Goal: Transaction & Acquisition: Purchase product/service

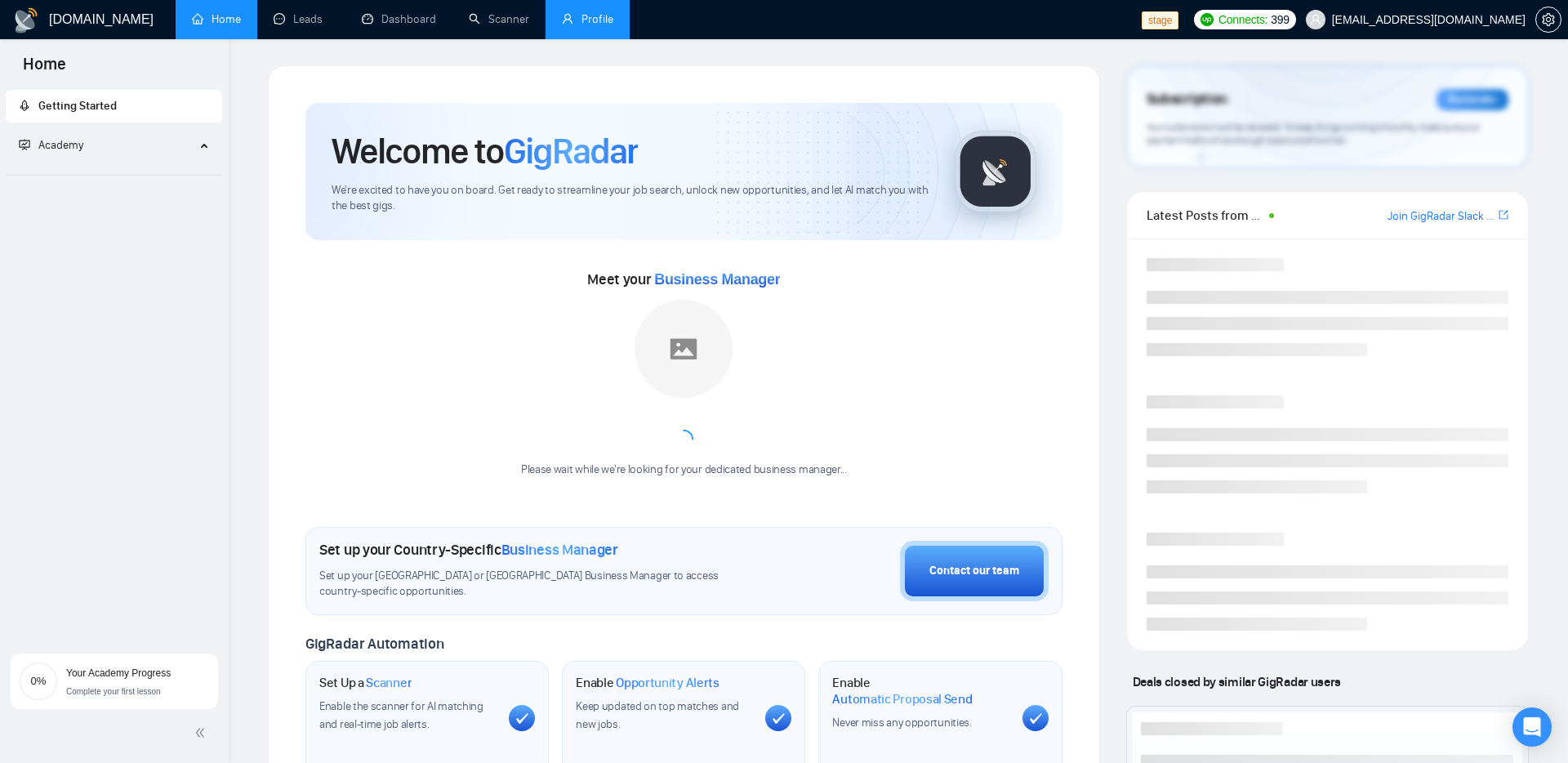
click at [603, 16] on link "Profile" at bounding box center [587, 19] width 51 height 14
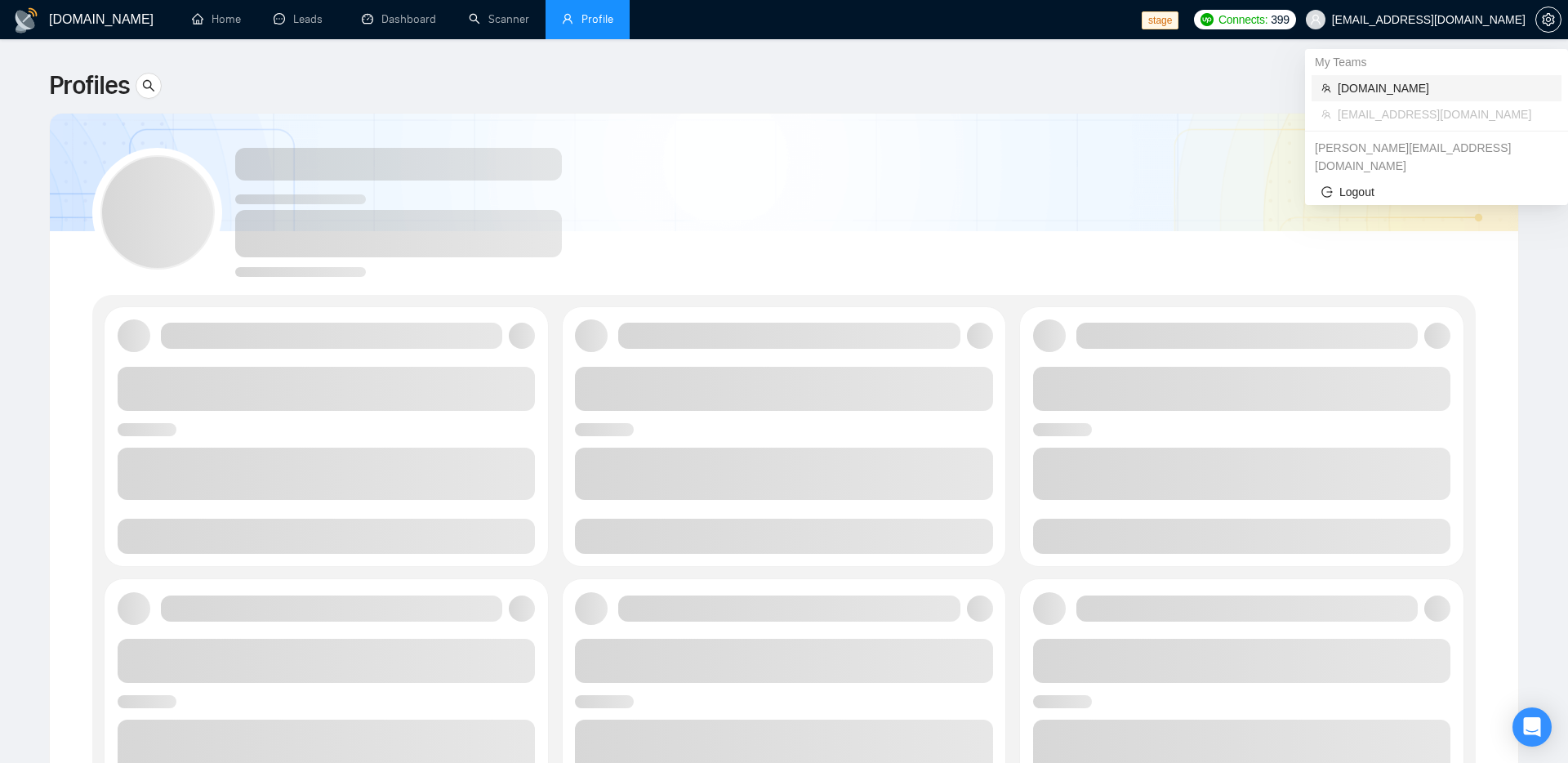
click at [1362, 87] on span "[DOMAIN_NAME]" at bounding box center [1444, 87] width 214 height 18
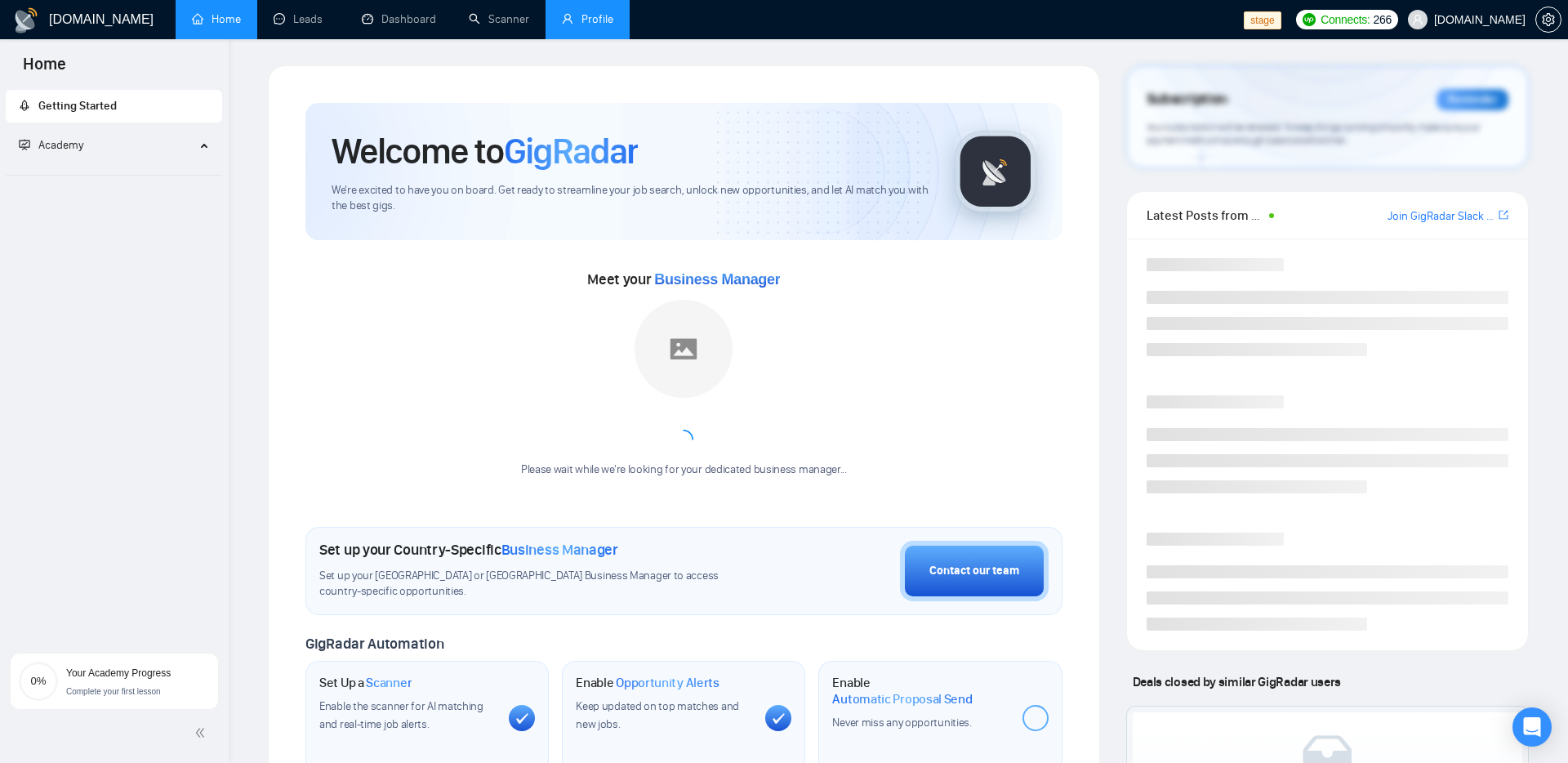
click at [588, 26] on link "Profile" at bounding box center [587, 19] width 51 height 14
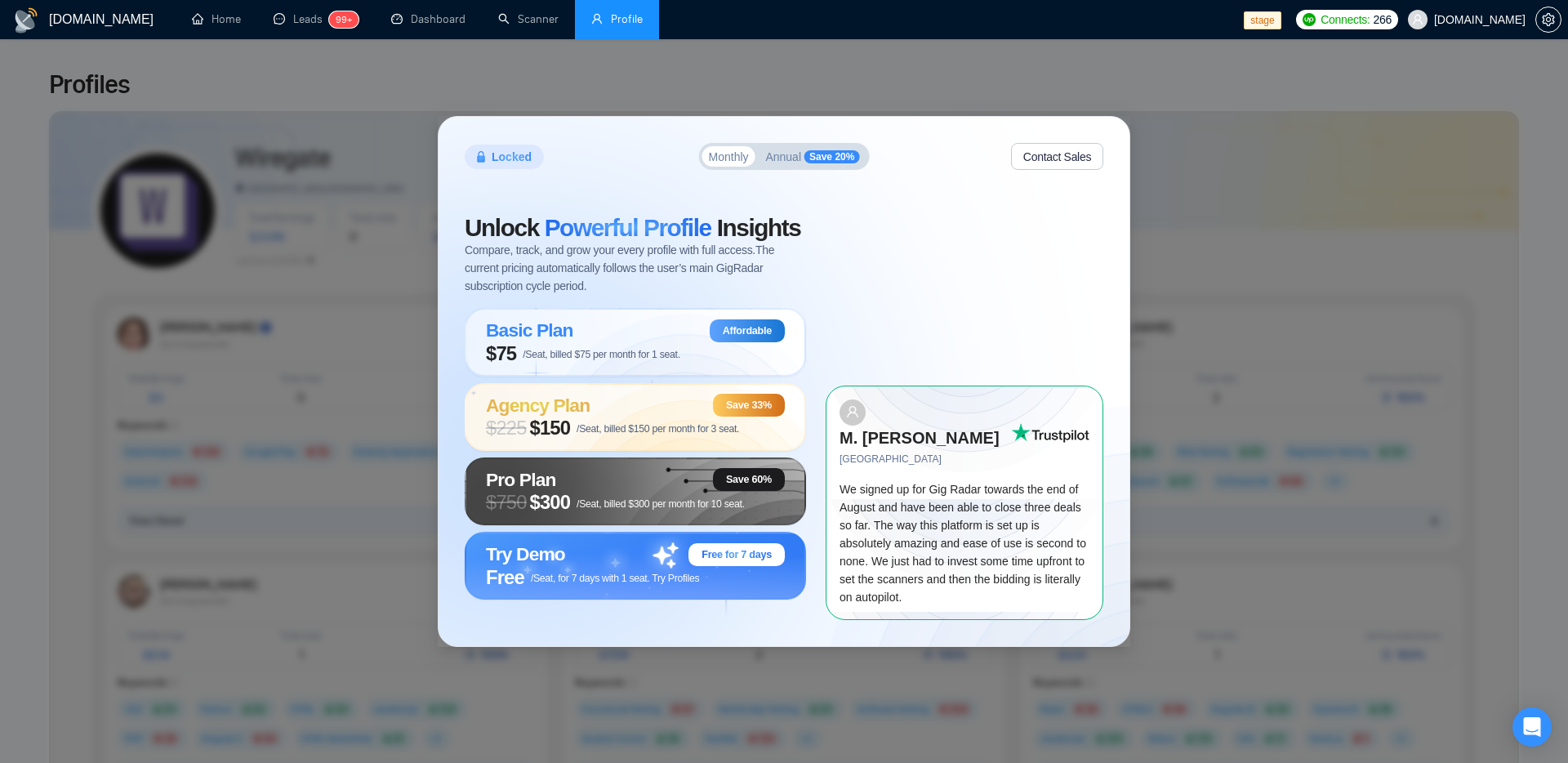
click at [796, 163] on span "Annual" at bounding box center [783, 156] width 35 height 11
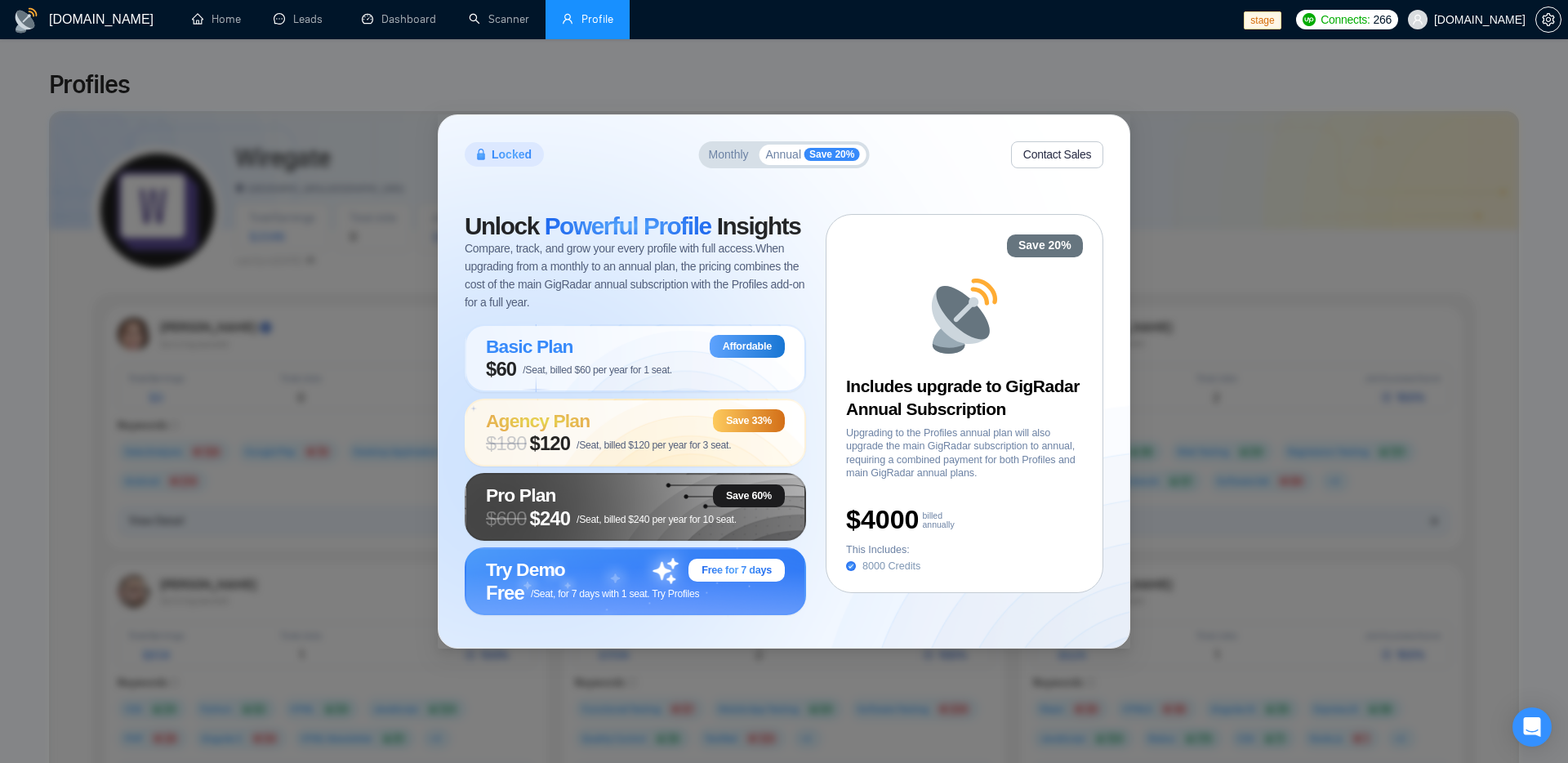
click at [962, 166] on div "Locked Monthly Annual Save 20% Contact Sales" at bounding box center [784, 154] width 638 height 27
click at [730, 151] on span "Monthly" at bounding box center [729, 154] width 40 height 11
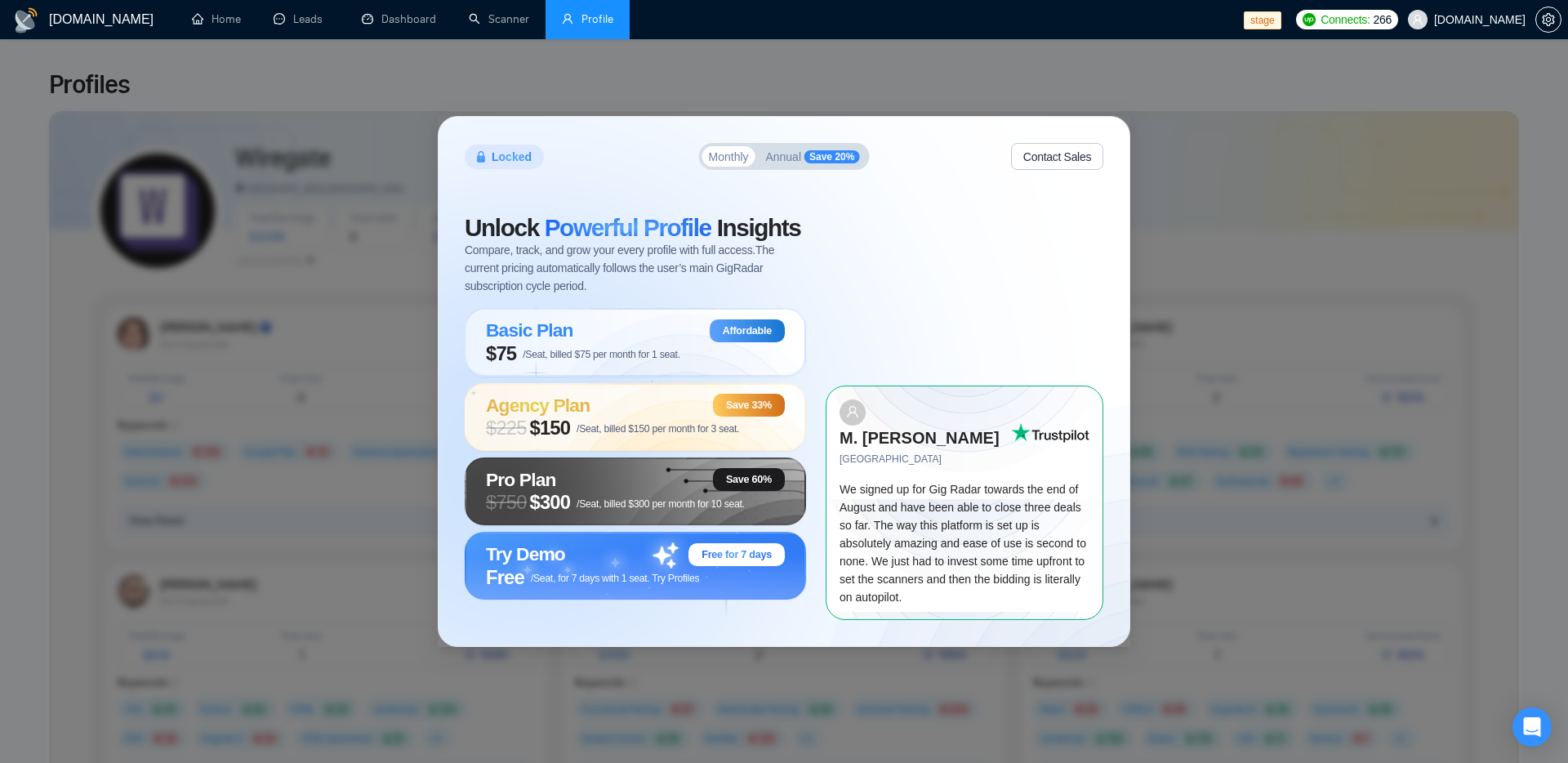
click at [813, 164] on span "Save 20%" at bounding box center [831, 157] width 55 height 13
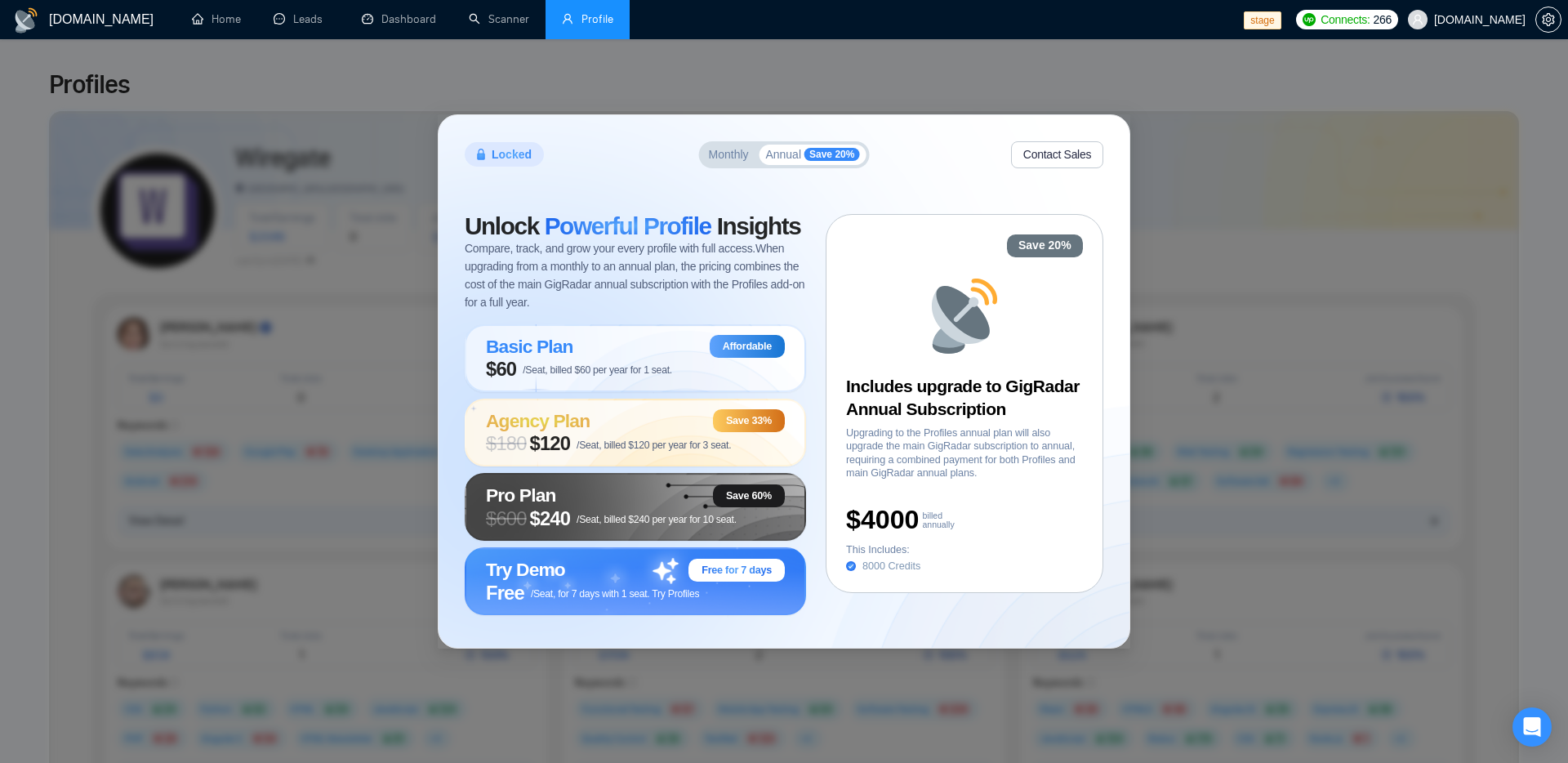
click at [888, 555] on span "This Includes:" at bounding box center [878, 550] width 64 height 12
click at [910, 165] on div "Locked Monthly Annual Save 20% Contact Sales" at bounding box center [784, 154] width 638 height 27
click at [724, 154] on span "Monthly" at bounding box center [729, 154] width 40 height 11
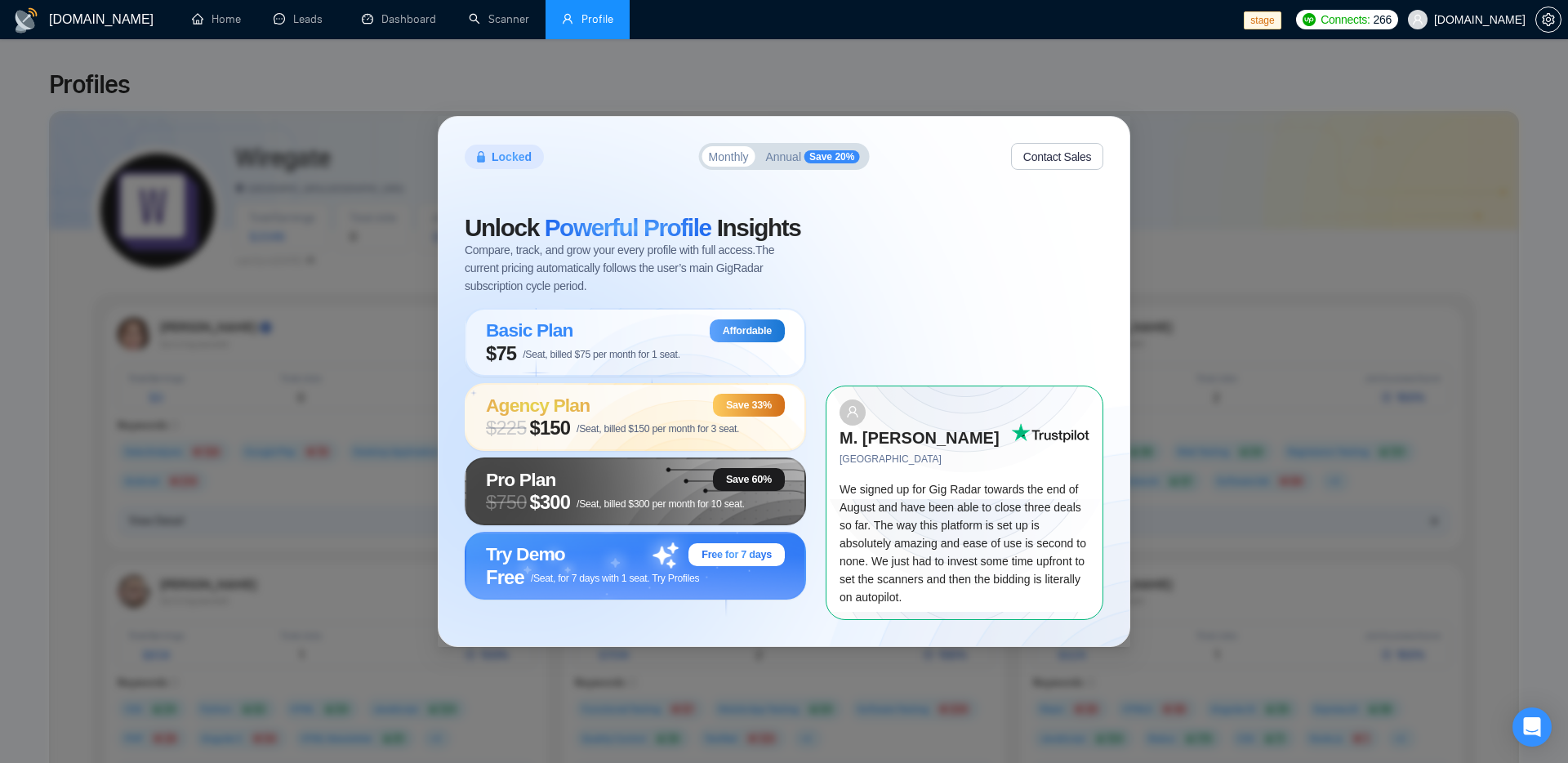
click at [784, 158] on span "Annual" at bounding box center [783, 156] width 35 height 11
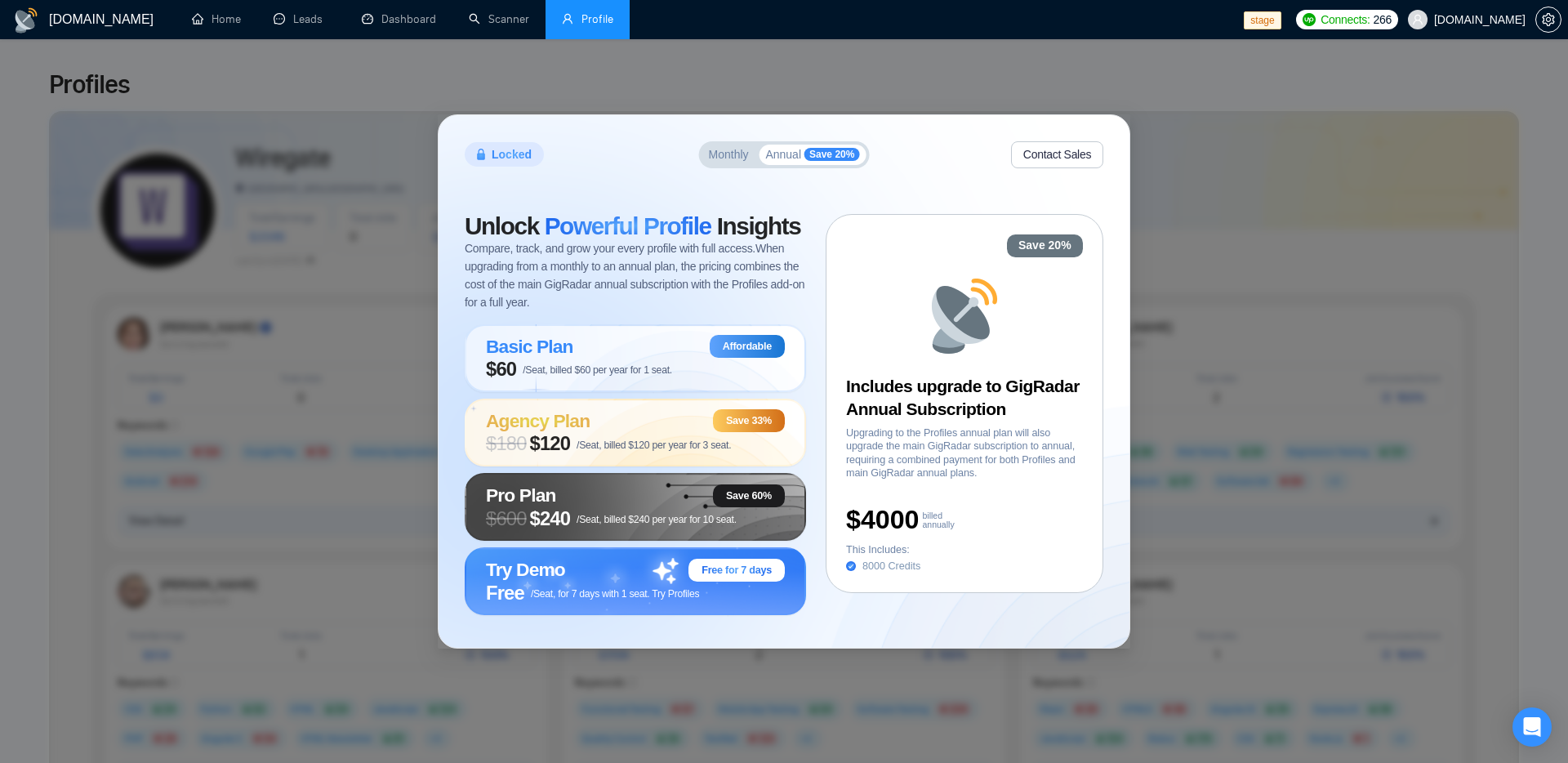
click at [724, 160] on span "Monthly" at bounding box center [729, 154] width 40 height 11
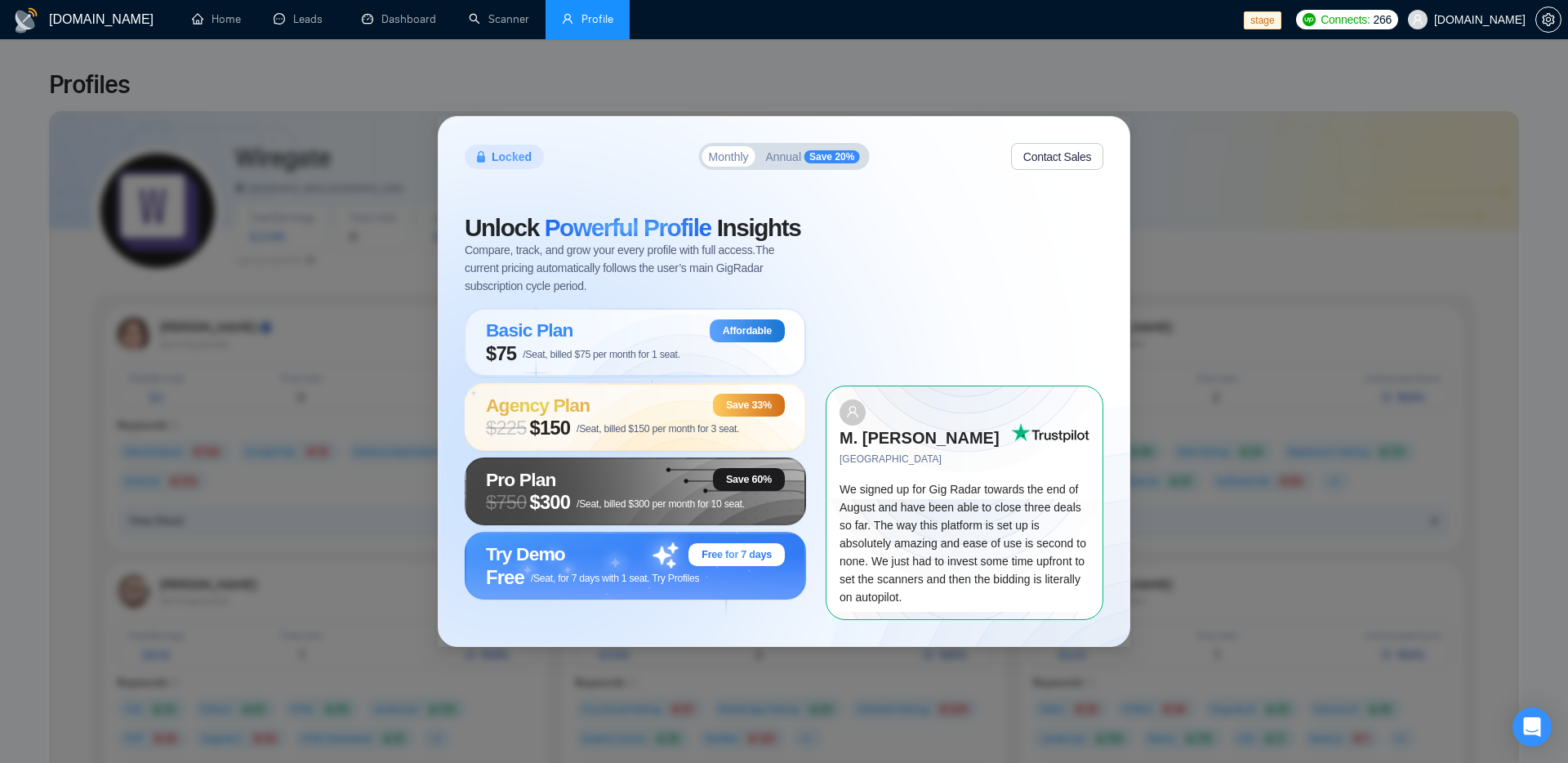
click at [790, 155] on span "Annual" at bounding box center [783, 156] width 35 height 11
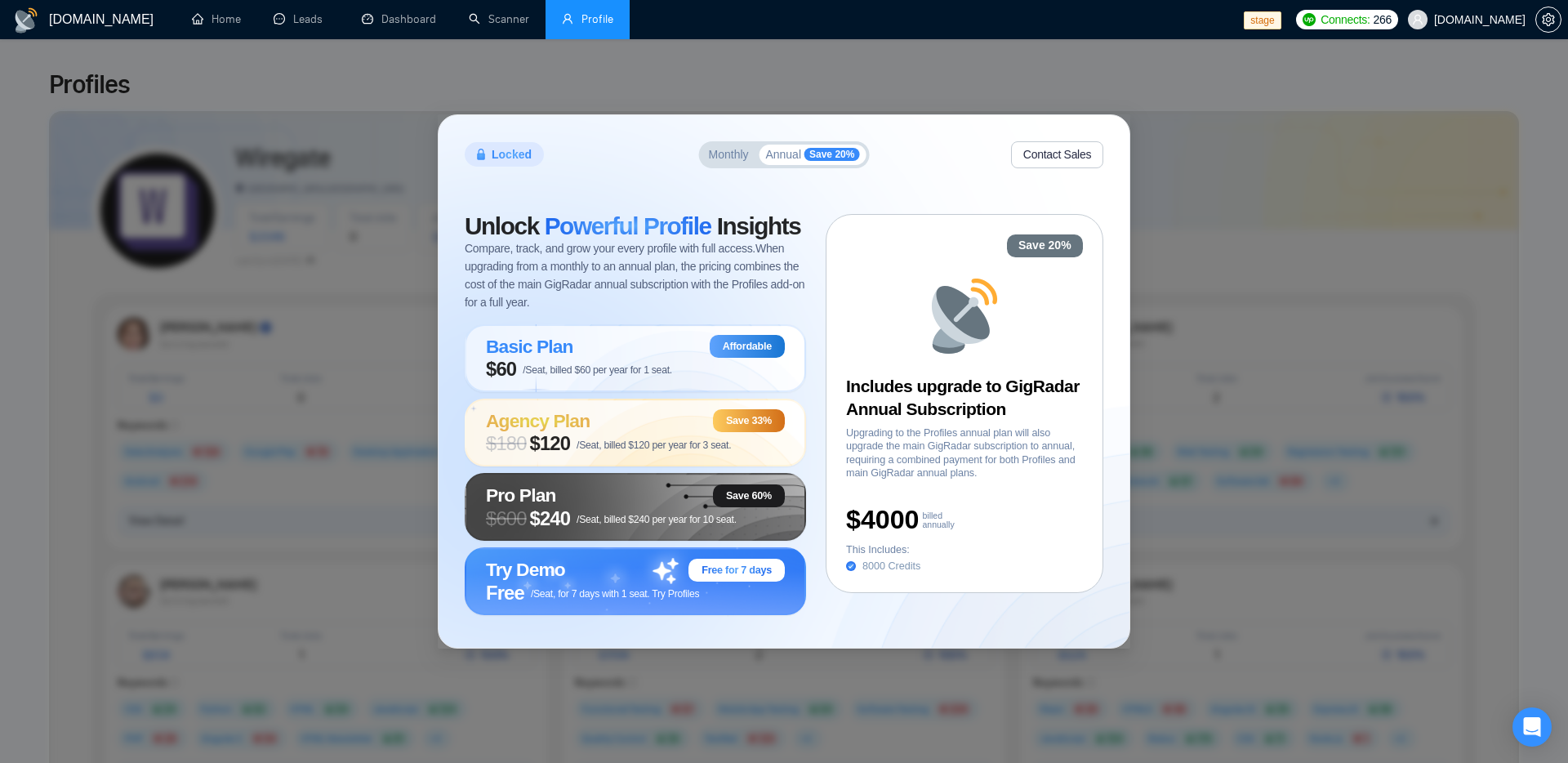
click at [1037, 158] on button "Contact Sales" at bounding box center [1056, 154] width 93 height 27
click at [625, 501] on div "Pro Plan Save 60%" at bounding box center [635, 495] width 299 height 23
click at [638, 518] on span "/Seat, billed $240 per year for 10 seat." at bounding box center [656, 519] width 160 height 11
click at [652, 584] on span "Free /Seat, for 7 days with 1 seat. Try Profiles" at bounding box center [592, 592] width 213 height 23
click at [984, 288] on icon at bounding box center [964, 316] width 79 height 79
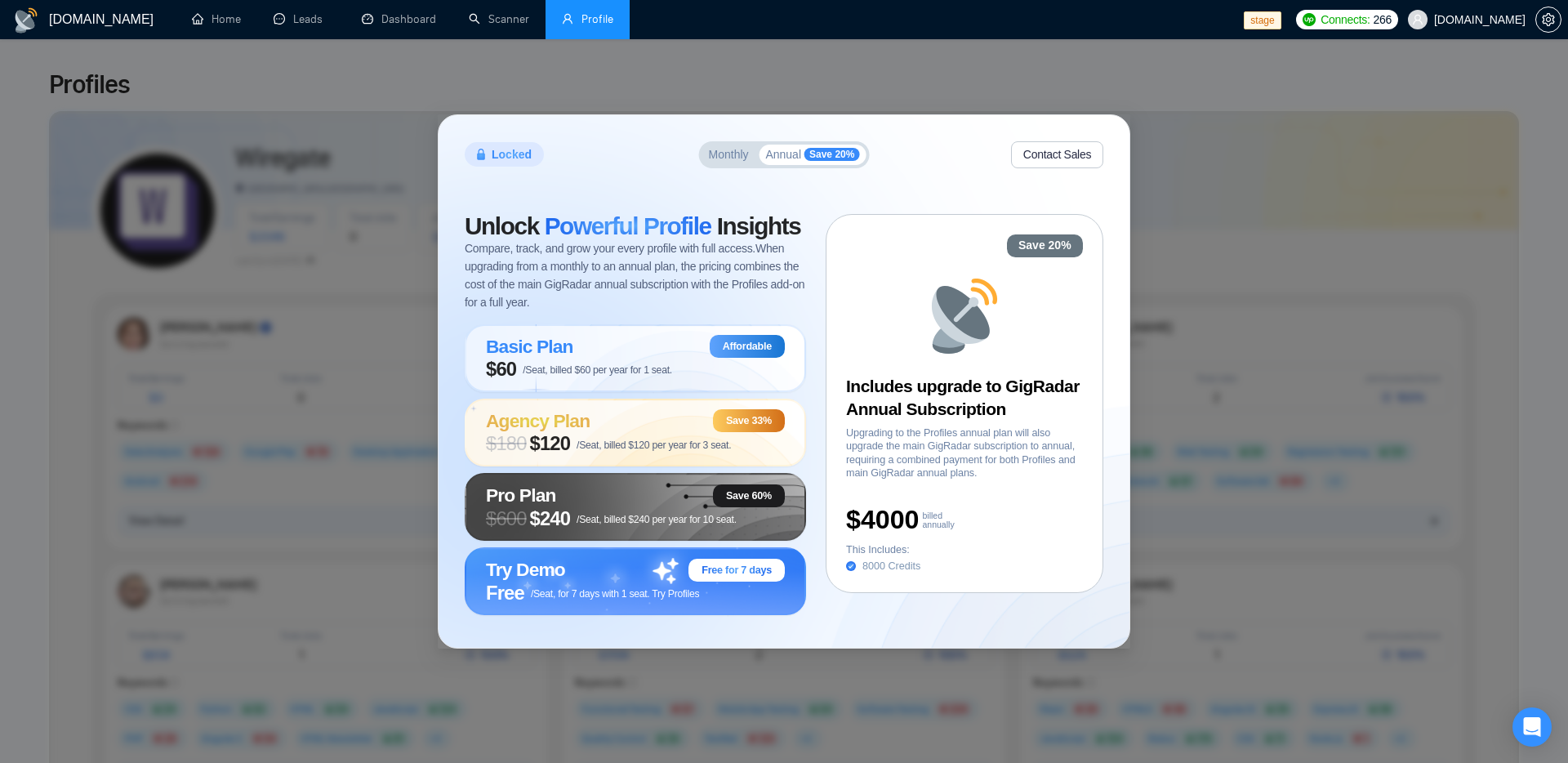
click at [1049, 152] on button "Contact Sales" at bounding box center [1056, 154] width 93 height 27
click at [589, 373] on span "/Seat, billed $60 per year for 1 seat." at bounding box center [597, 370] width 150 height 11
click at [729, 157] on span "Monthly" at bounding box center [729, 154] width 40 height 11
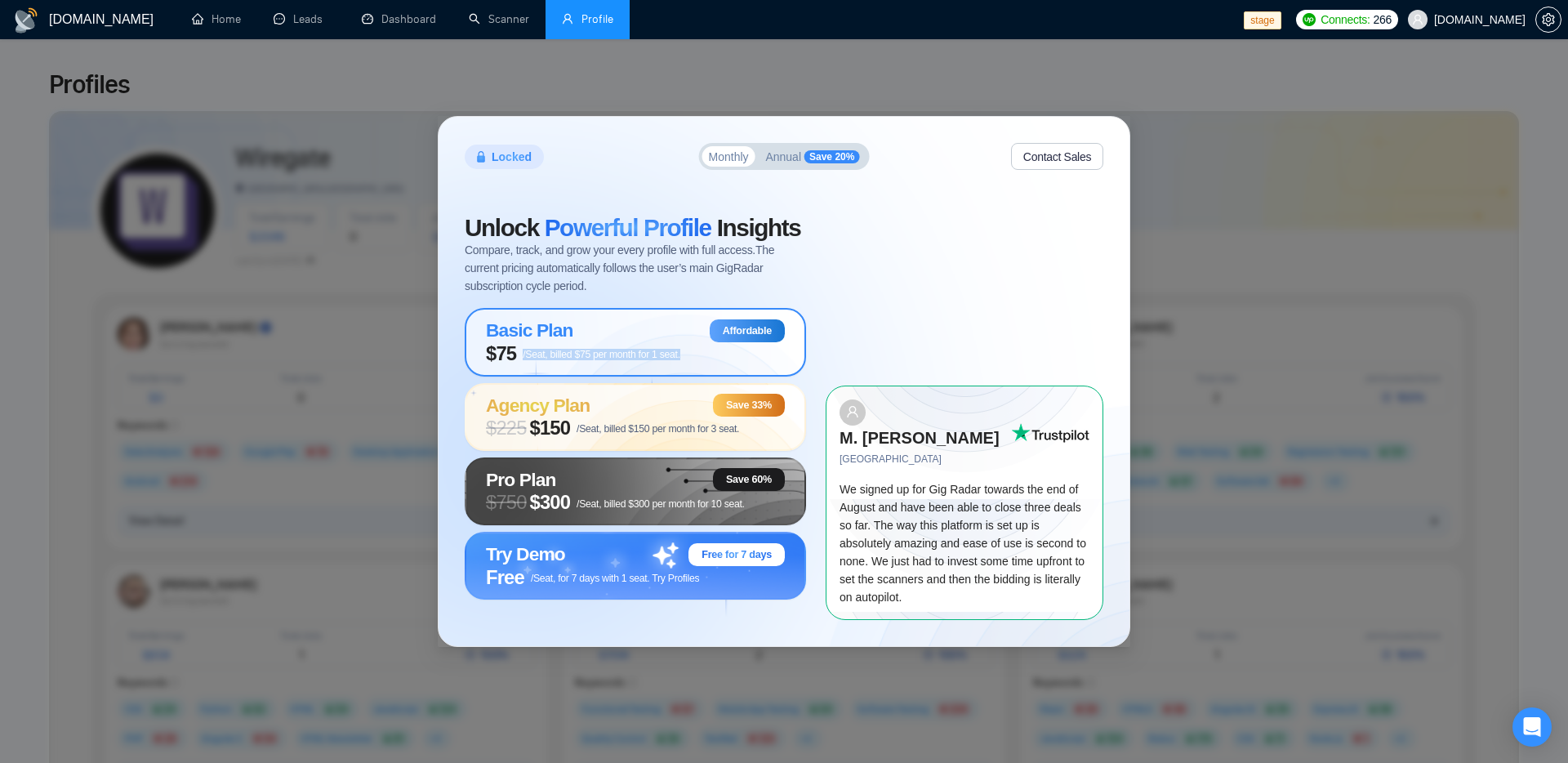
click at [636, 350] on span "$75 /Seat, billed $75 per month for 1 seat." at bounding box center [583, 353] width 194 height 23
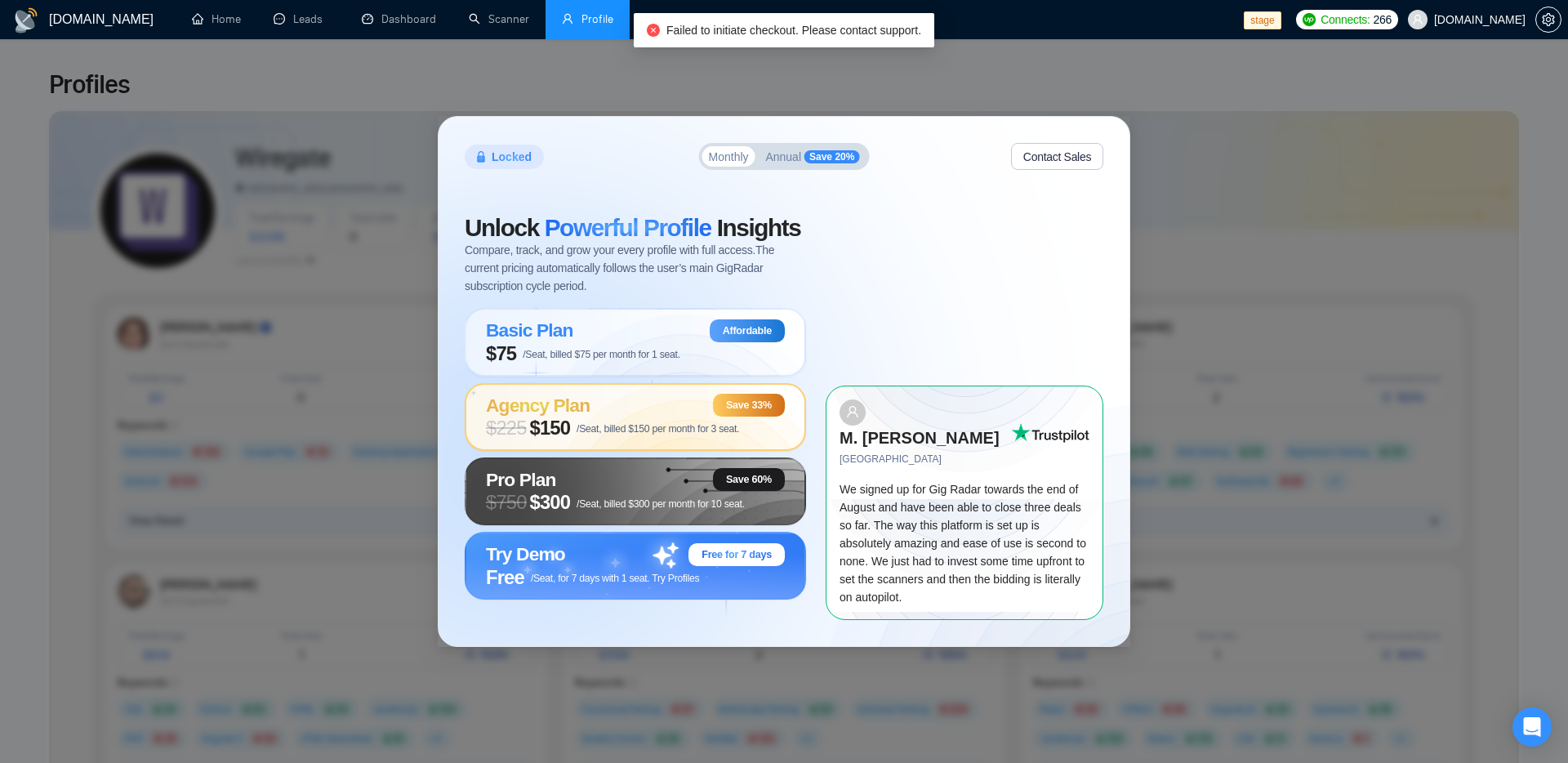
click at [638, 424] on span "$ 225 $150 /Seat, billed $150 per month for 3 seat." at bounding box center [612, 428] width 253 height 23
click at [630, 472] on div "Pro Plan Save 60% $ 750 $300 /Seat, billed $300 per month for 10 seat." at bounding box center [636, 491] width 341 height 68
click at [1280, 96] on div "Locked Monthly Annual Save 20% Contact Sales Unlock Powerful Profile Insights C…" at bounding box center [784, 381] width 1568 height 763
click at [1551, 21] on icon "setting" at bounding box center [1547, 19] width 13 height 13
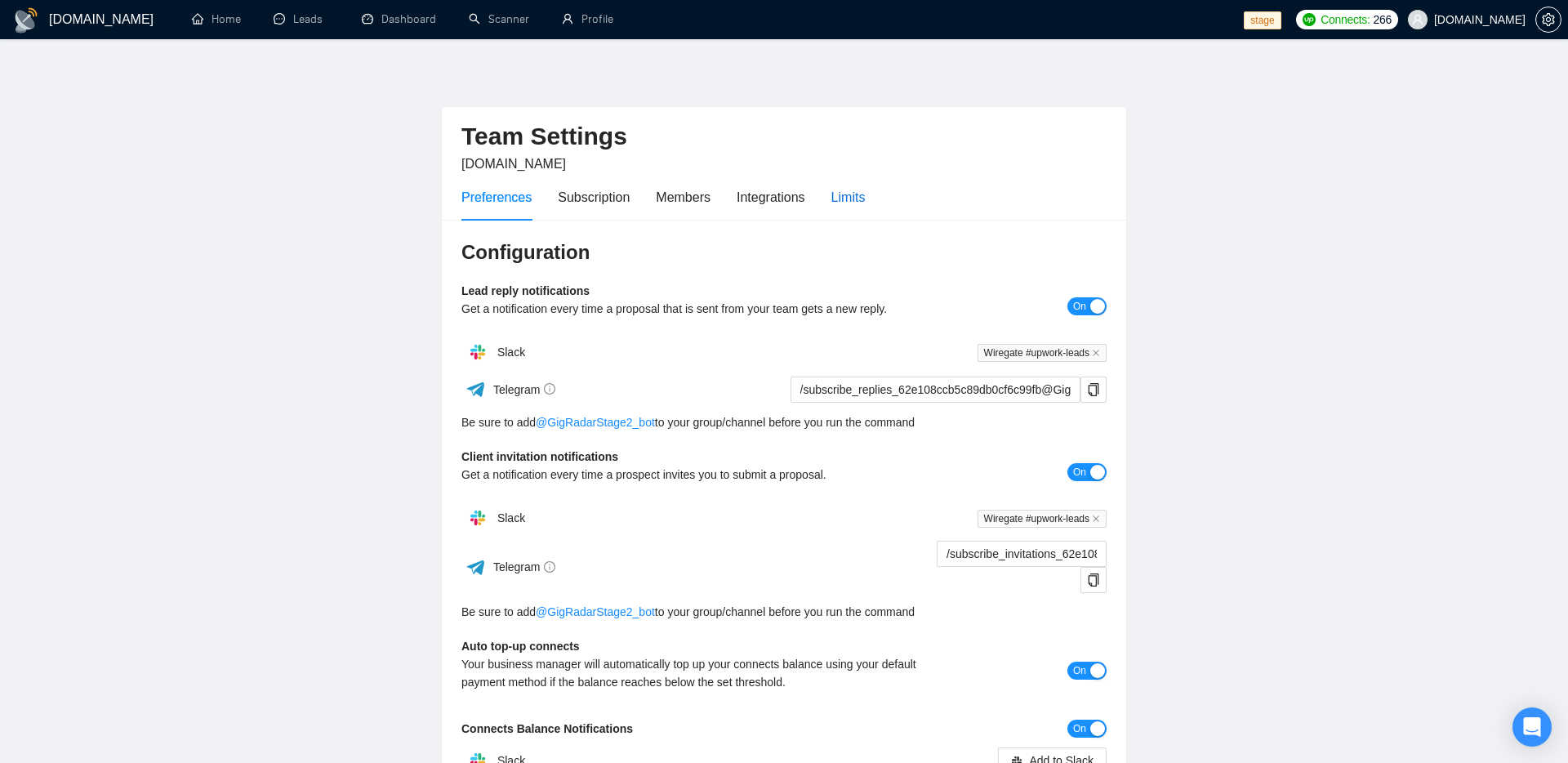
click at [849, 201] on div "Limits" at bounding box center [849, 197] width 35 height 21
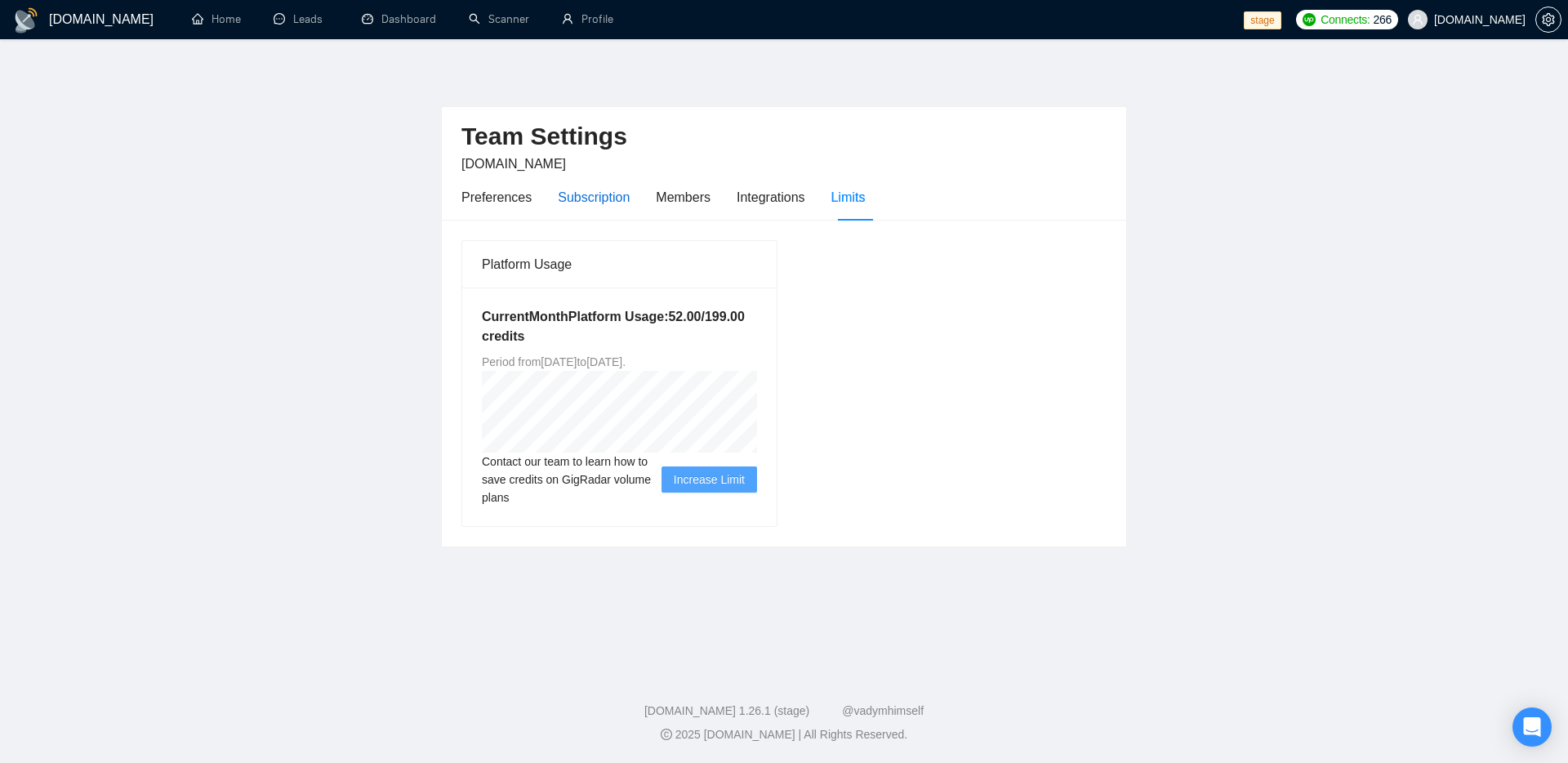
click at [608, 197] on div "Subscription" at bounding box center [593, 197] width 72 height 21
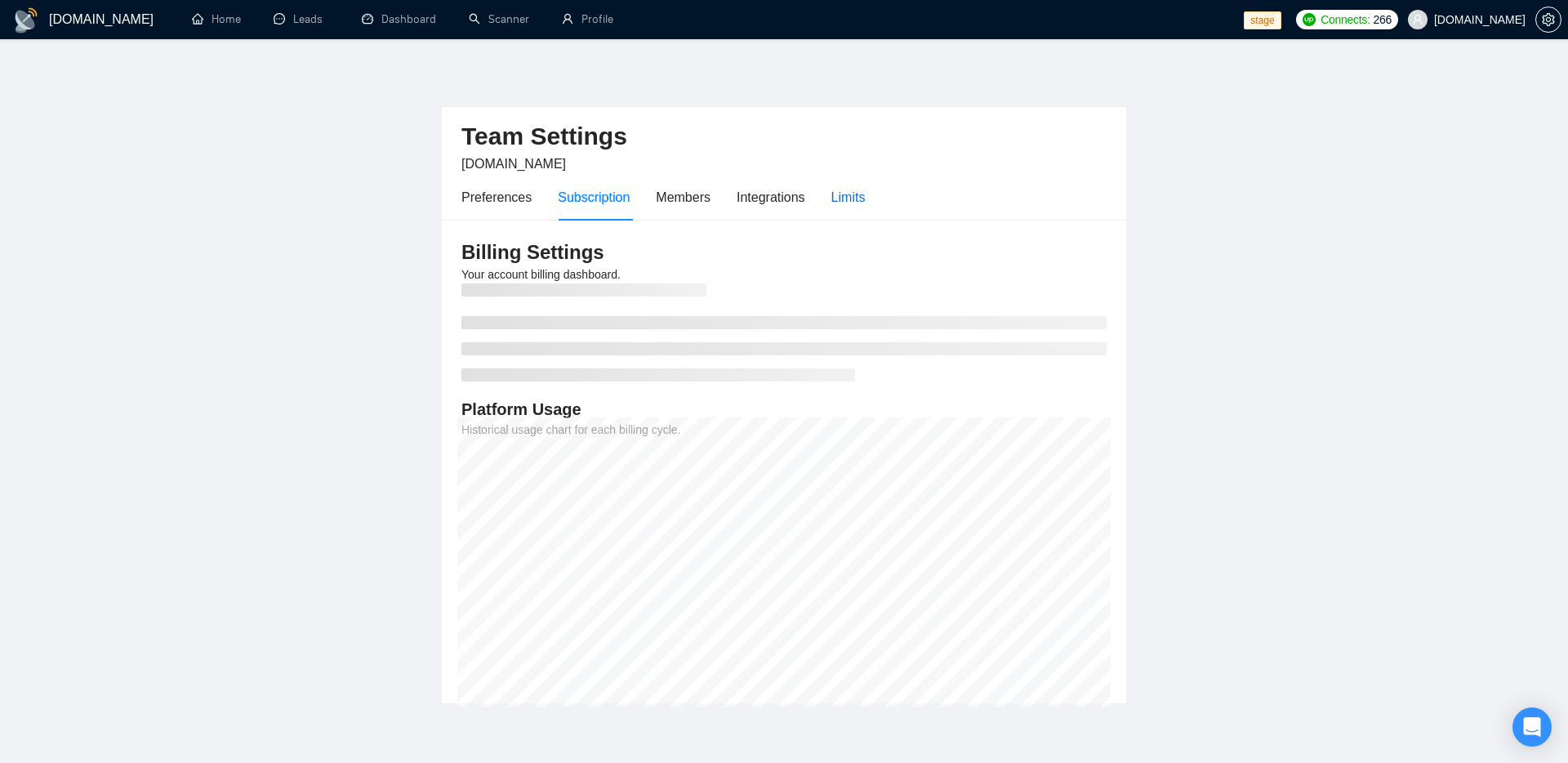
click at [866, 200] on div "Limits" at bounding box center [849, 197] width 35 height 21
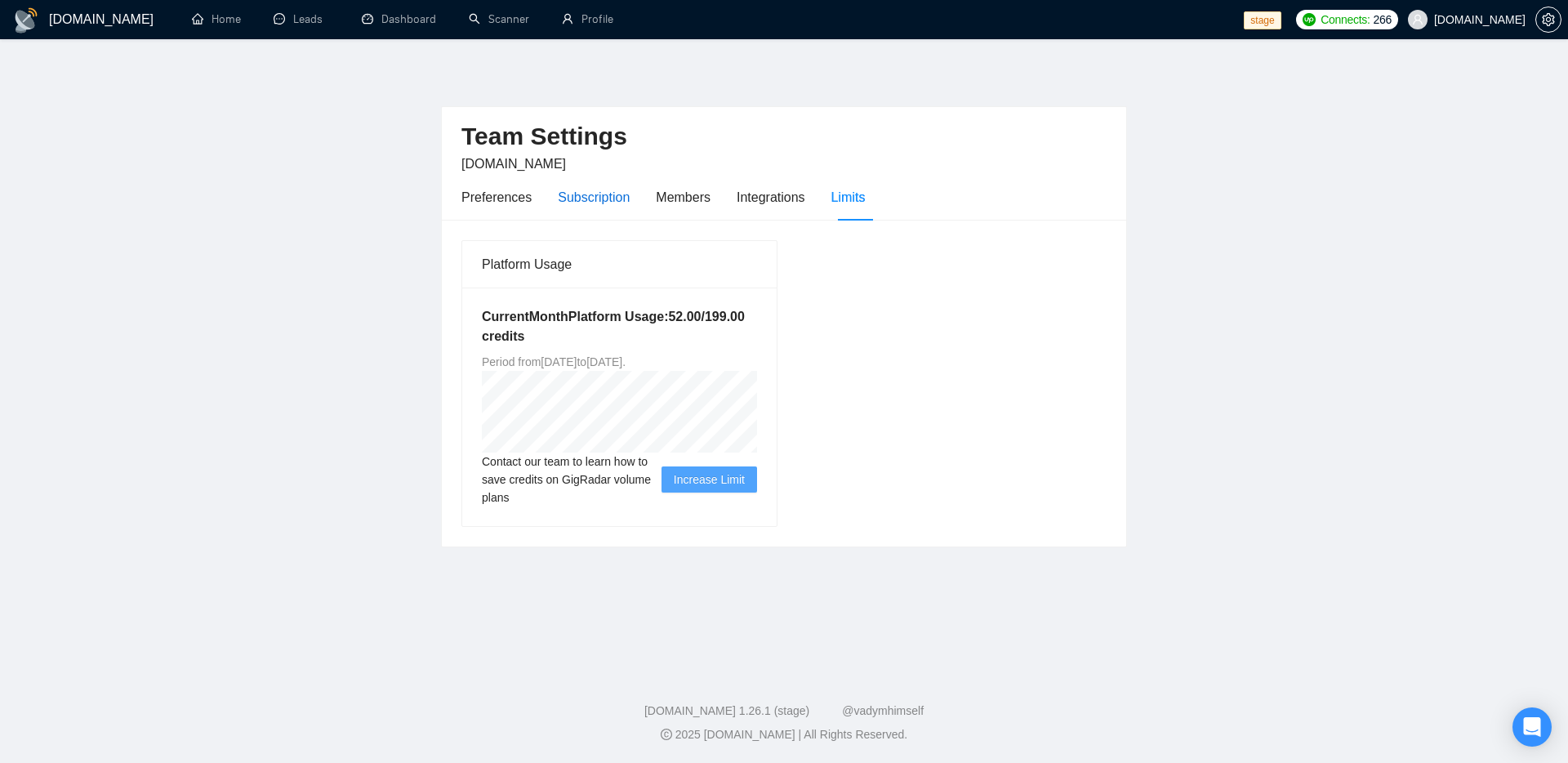
click at [615, 197] on div "Subscription" at bounding box center [593, 197] width 72 height 21
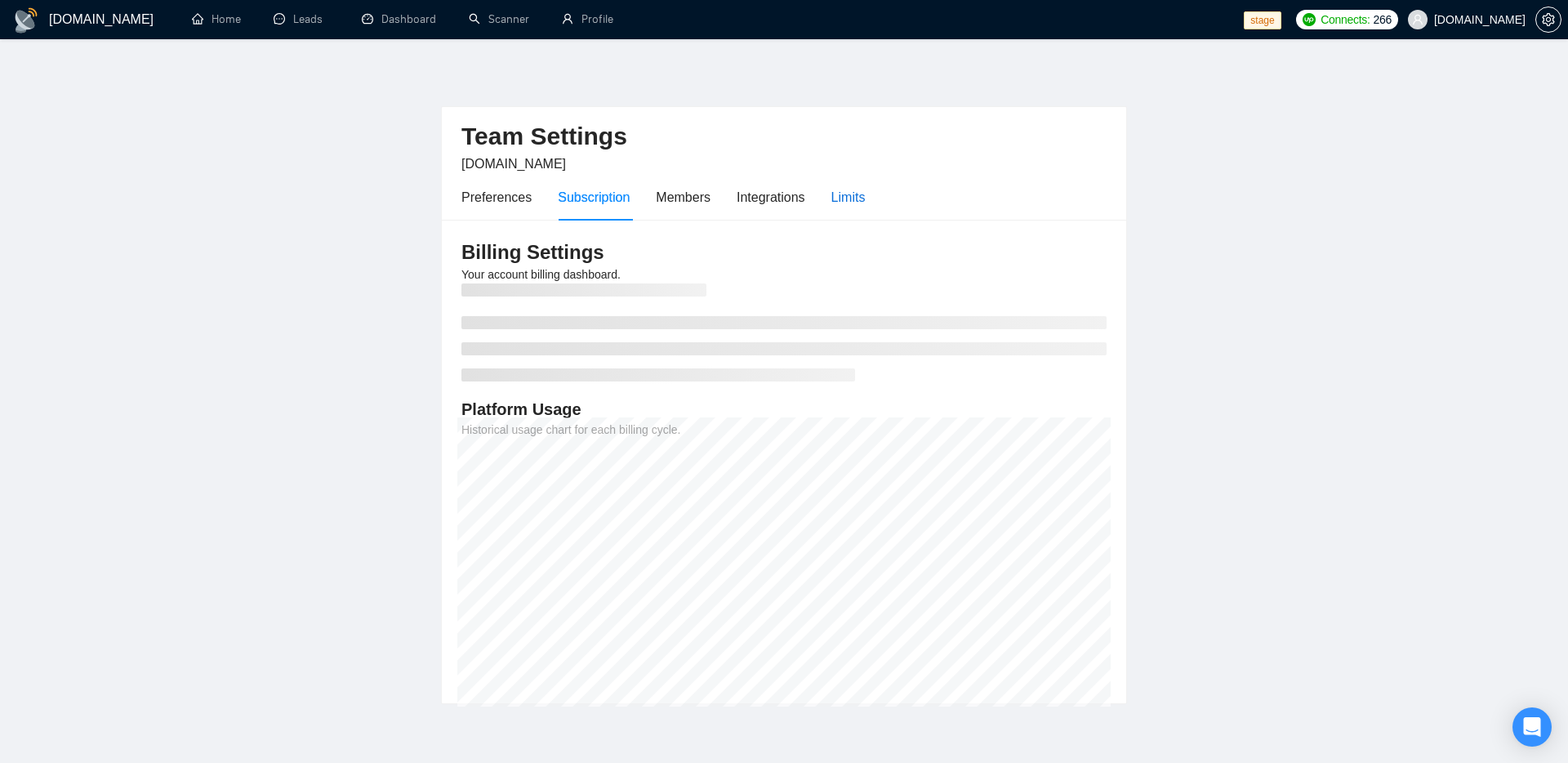
click at [840, 205] on div "Limits" at bounding box center [849, 197] width 35 height 21
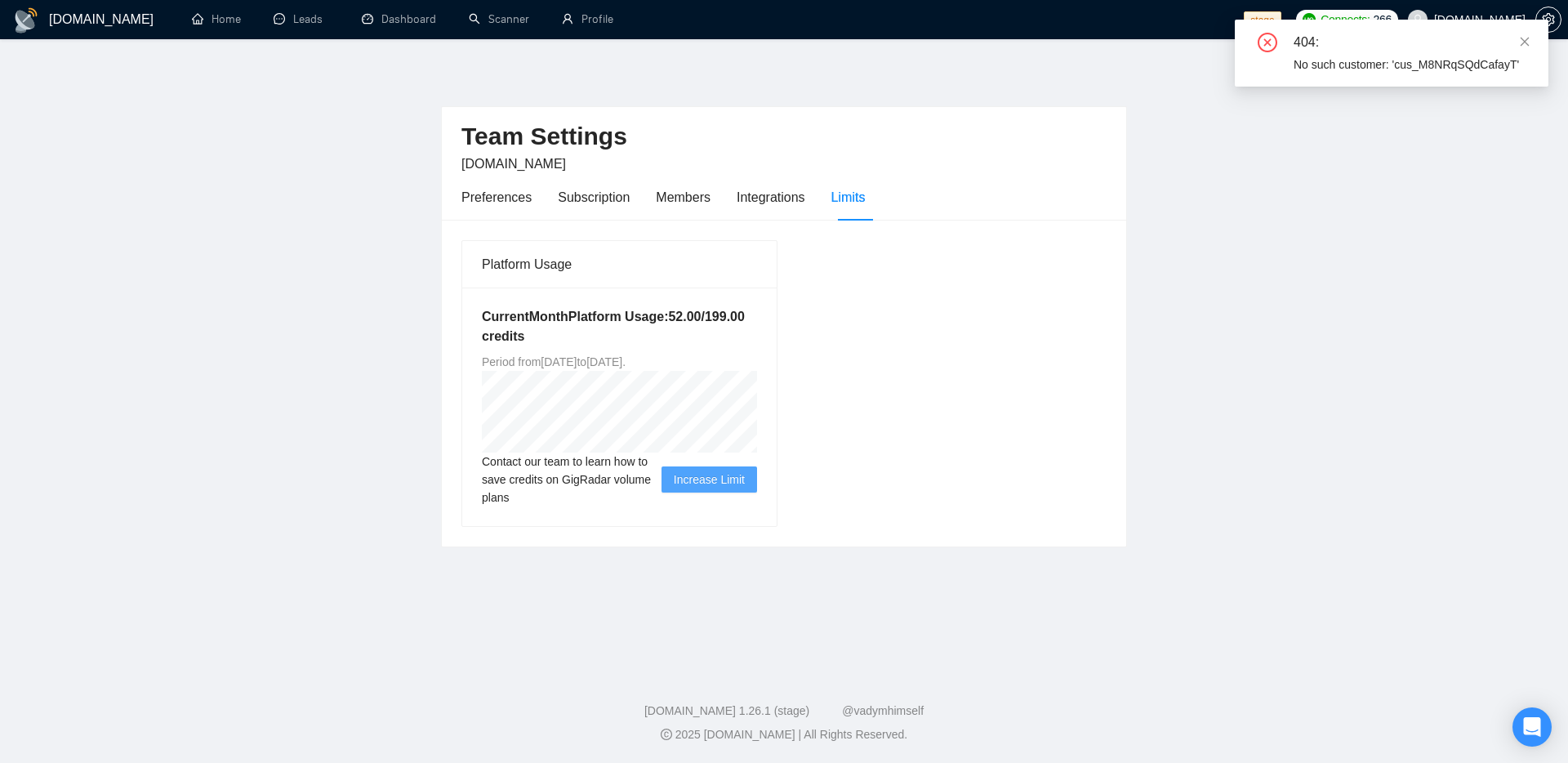
click at [1204, 305] on main "Team Settings [DOMAIN_NAME] Preferences Subscription Members Integrations Limit…" at bounding box center [784, 351] width 1515 height 572
click at [333, 436] on main "Team Settings [DOMAIN_NAME] Preferences Subscription Members Integrations Limit…" at bounding box center [784, 351] width 1515 height 572
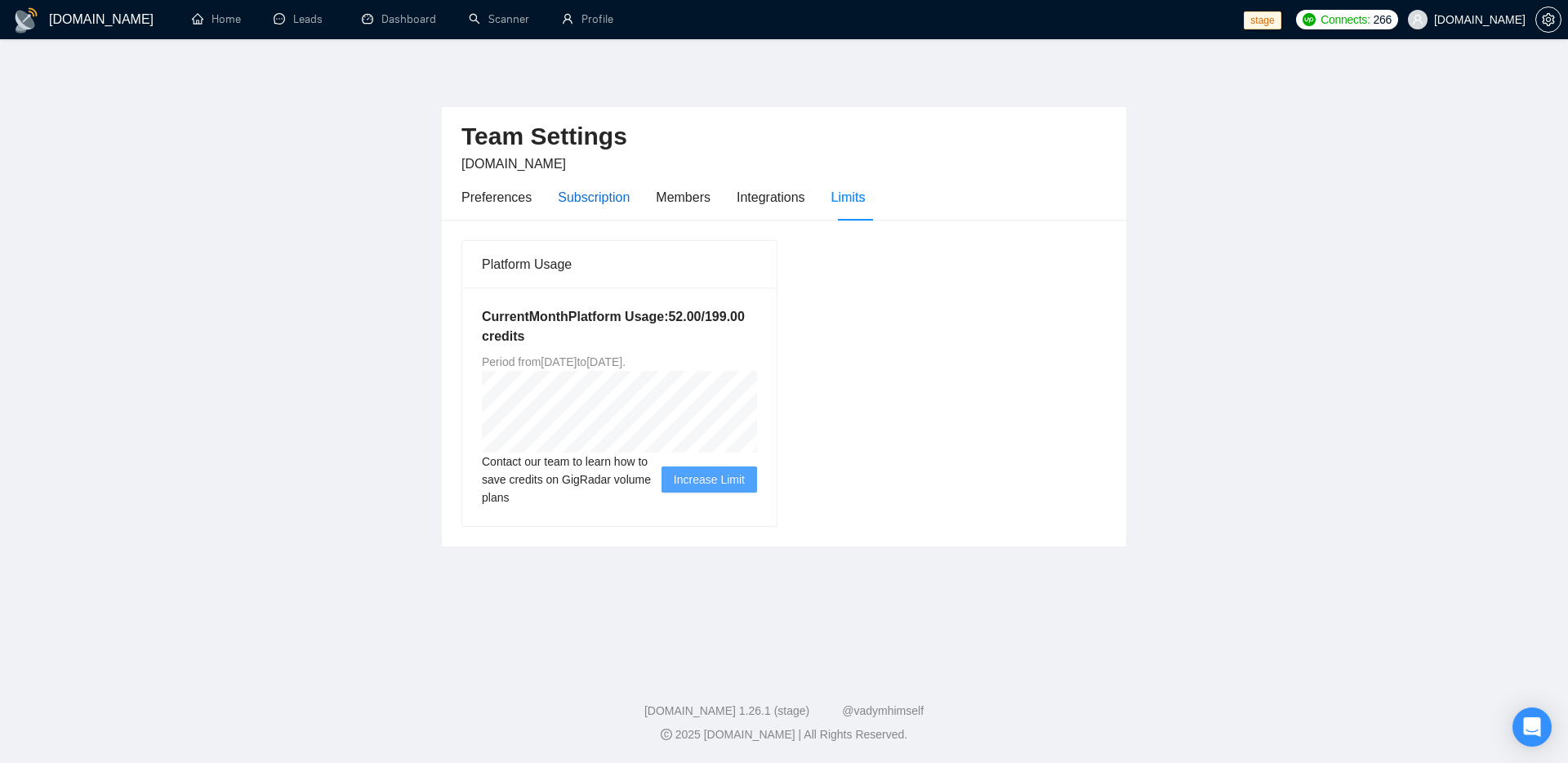
click at [582, 203] on div "Subscription" at bounding box center [593, 197] width 72 height 21
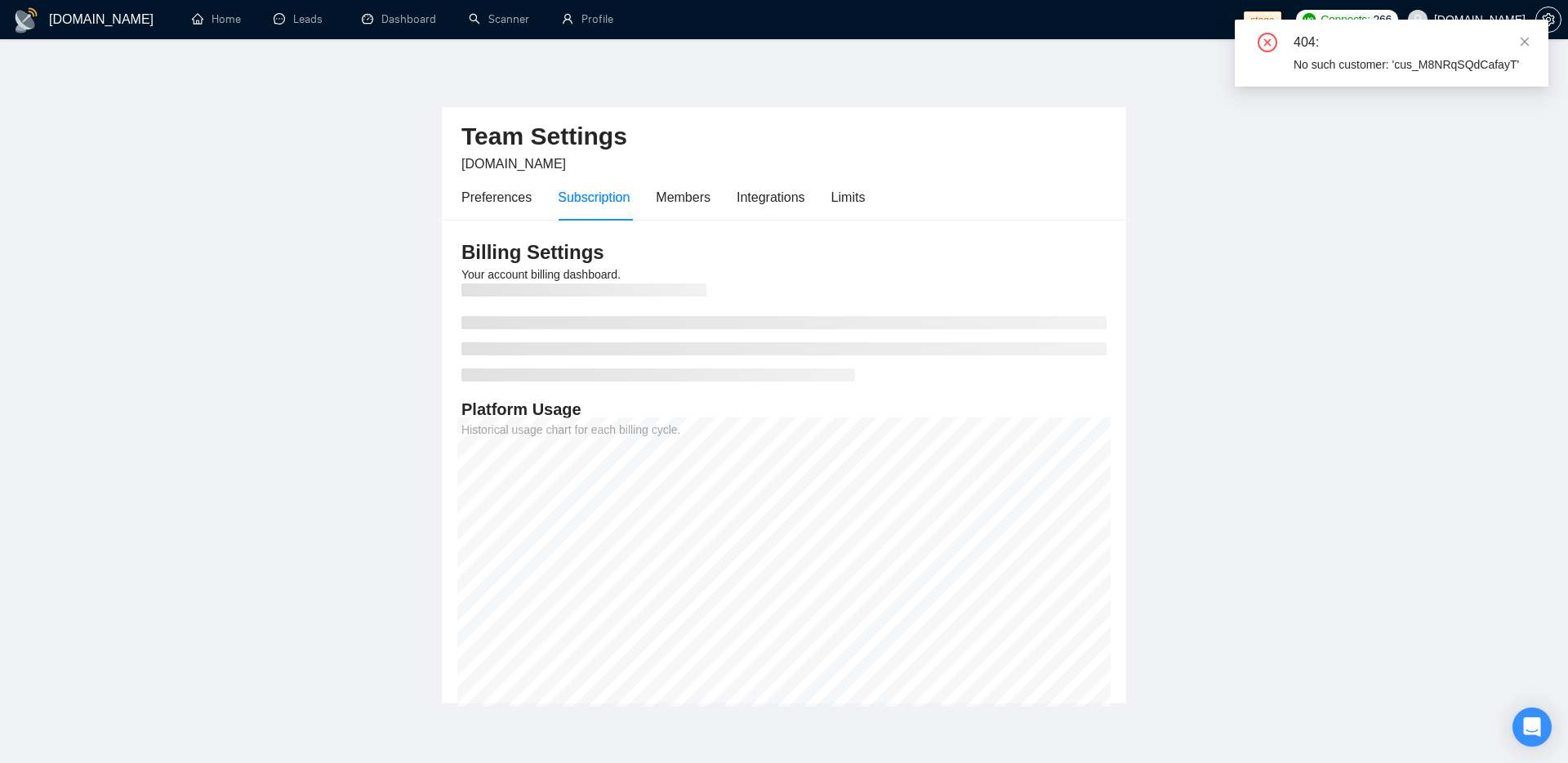
click at [1197, 365] on main "Team Settings [DOMAIN_NAME] Preferences Subscription Members Integrations Limit…" at bounding box center [784, 384] width 1515 height 638
click at [1526, 41] on icon "close" at bounding box center [1524, 41] width 11 height 11
click at [566, 23] on link "Profile" at bounding box center [587, 19] width 51 height 14
